Goal: Find contact information: Find contact information

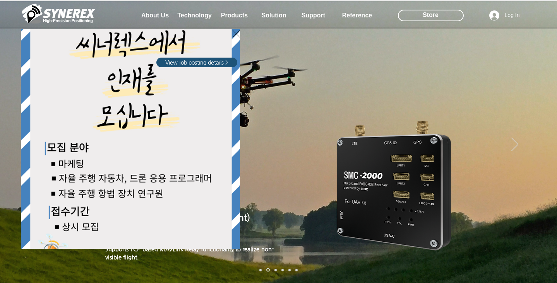
click at [516, 144] on div "LimX Dinamics" at bounding box center [278, 141] width 557 height 283
click at [516, 145] on div "LimX Dinamics" at bounding box center [278, 141] width 557 height 283
click at [538, 99] on div "LimX Dinamics" at bounding box center [278, 141] width 557 height 283
click at [540, 100] on div "LimX Dinamics" at bounding box center [278, 141] width 557 height 283
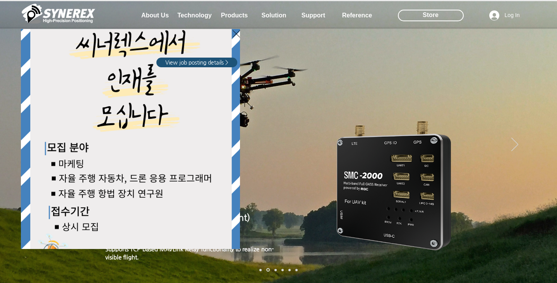
click at [541, 99] on div "LimX Dinamics" at bounding box center [278, 141] width 557 height 283
click at [289, 92] on div "LimX Dinamics" at bounding box center [278, 141] width 557 height 283
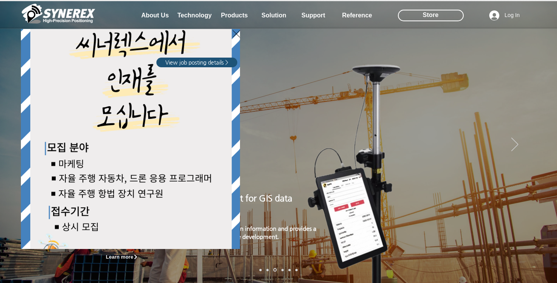
click at [311, 16] on div "LimX Dinamics" at bounding box center [278, 141] width 557 height 283
click at [310, 17] on div "LimX Dinamics" at bounding box center [278, 141] width 557 height 283
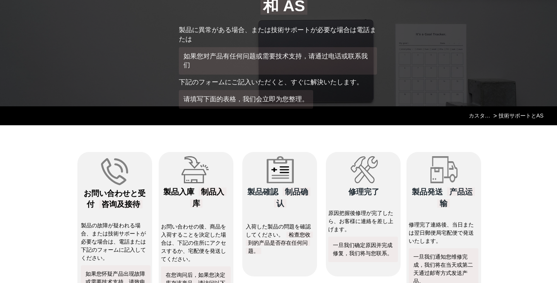
select select "******"
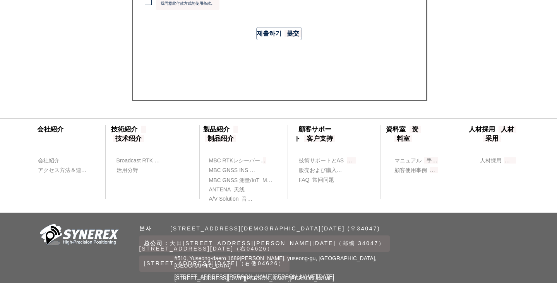
scroll to position [883, 0]
